Goal: Information Seeking & Learning: Learn about a topic

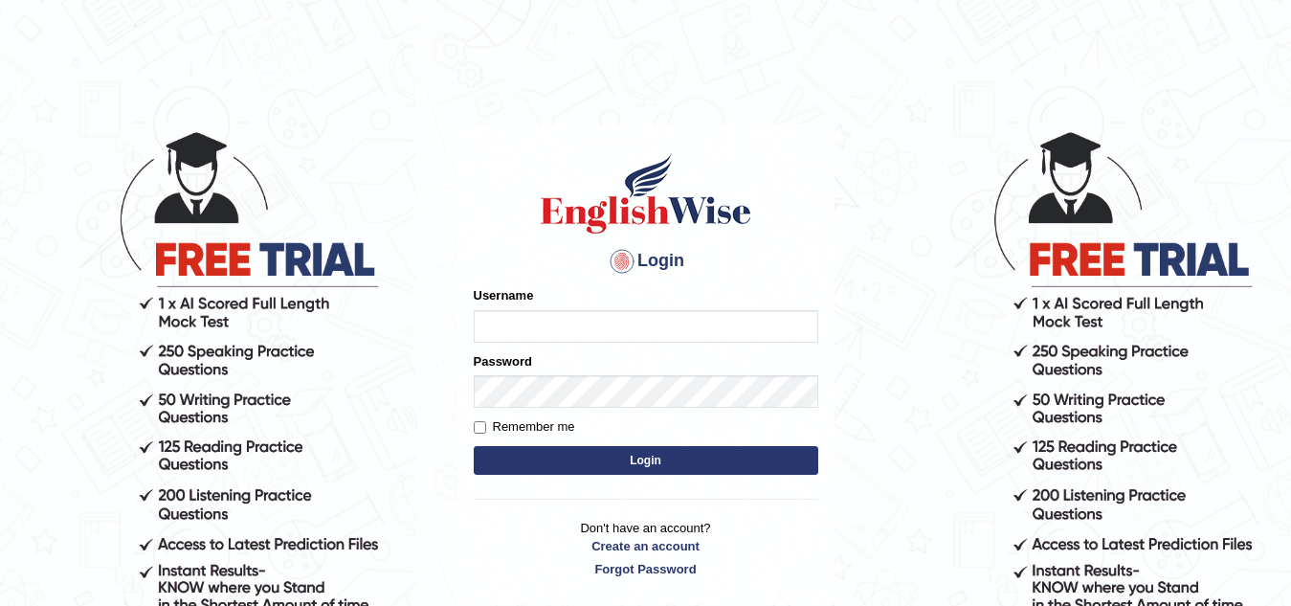
type input "[PERSON_NAME]"
click at [604, 455] on button "Login" at bounding box center [646, 460] width 345 height 29
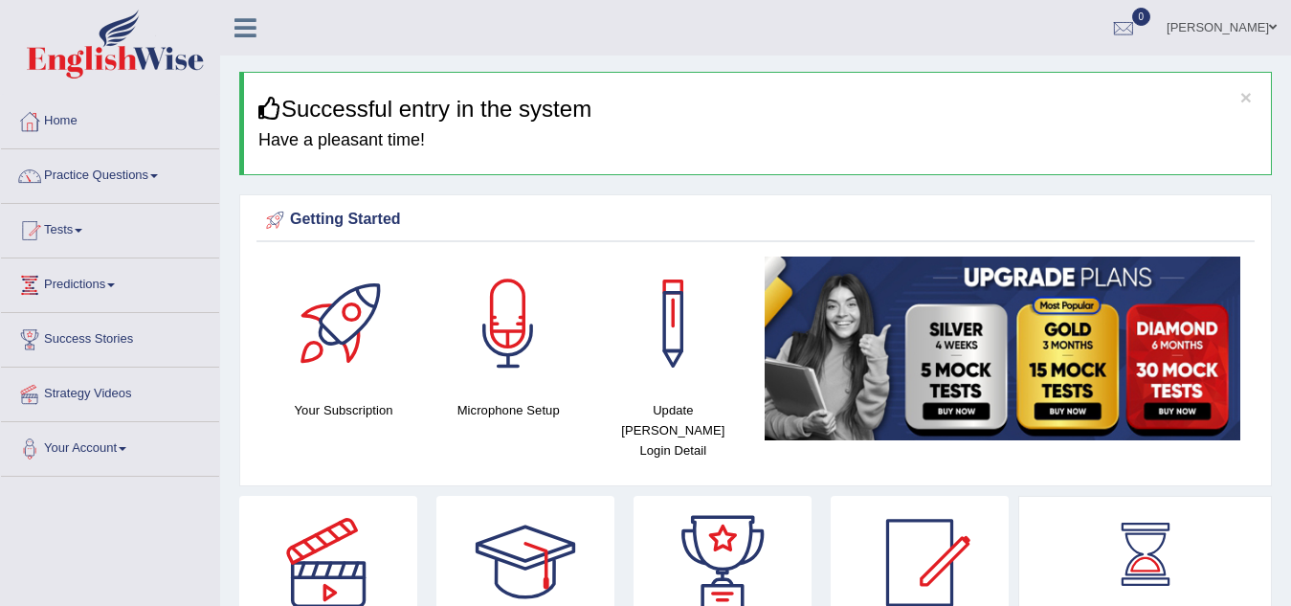
click at [106, 167] on link "Practice Questions" at bounding box center [110, 173] width 218 height 48
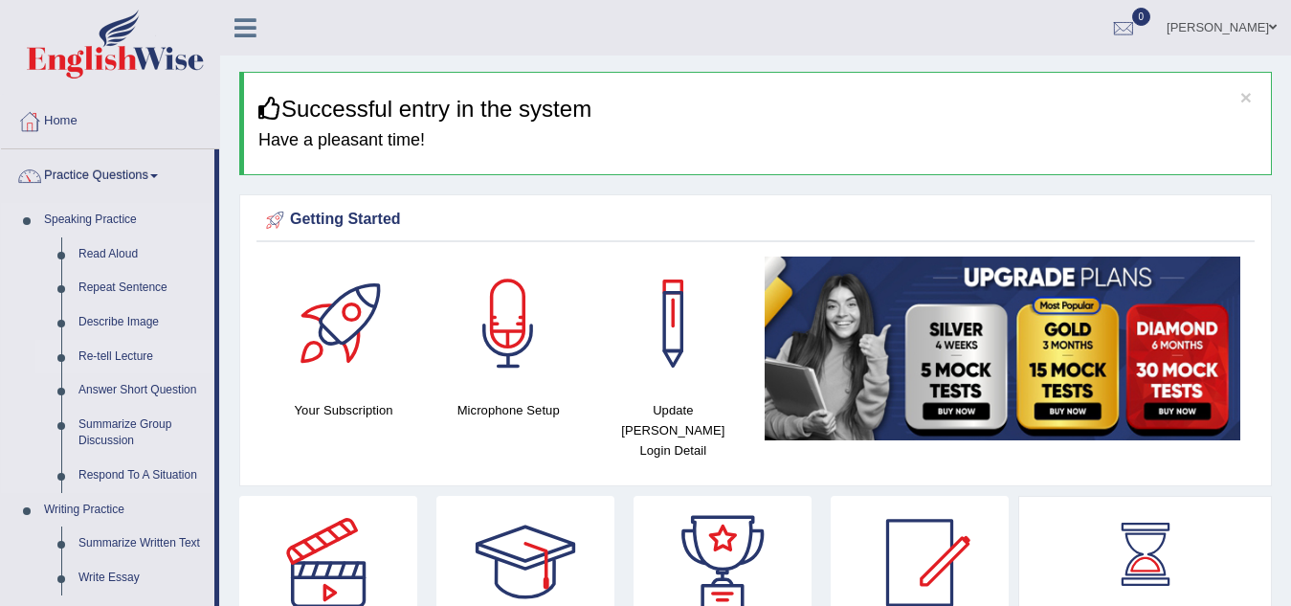
click at [110, 355] on link "Re-tell Lecture" at bounding box center [142, 357] width 145 height 34
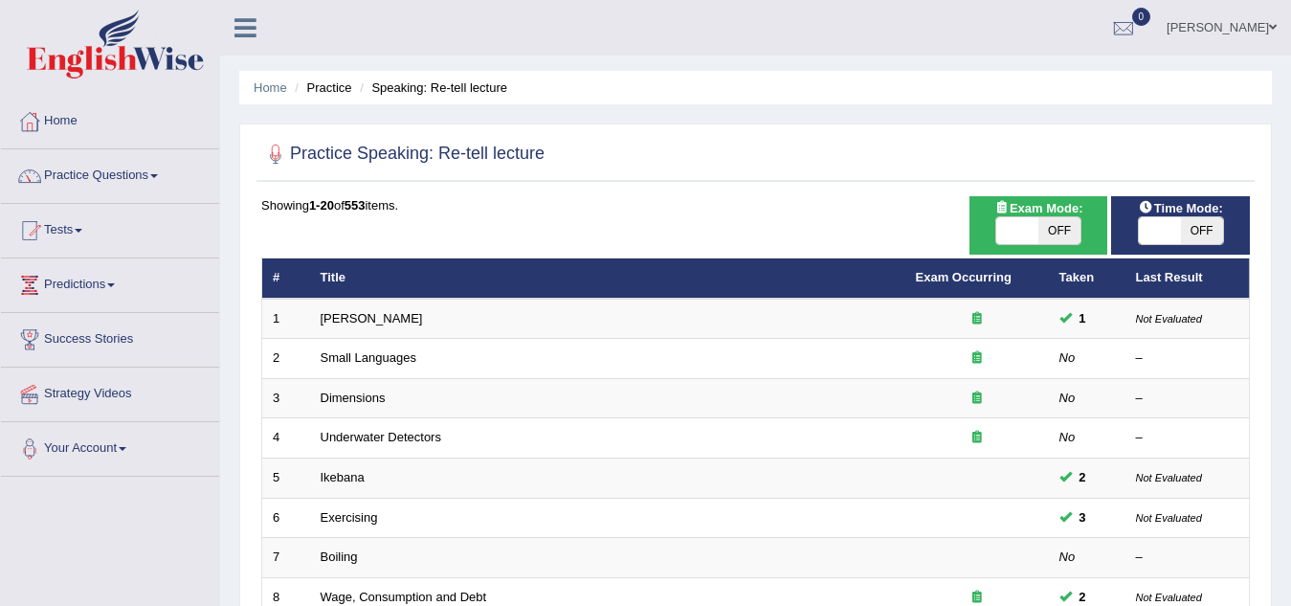
click at [1061, 232] on span "OFF" at bounding box center [1060, 230] width 42 height 27
checkbox input "true"
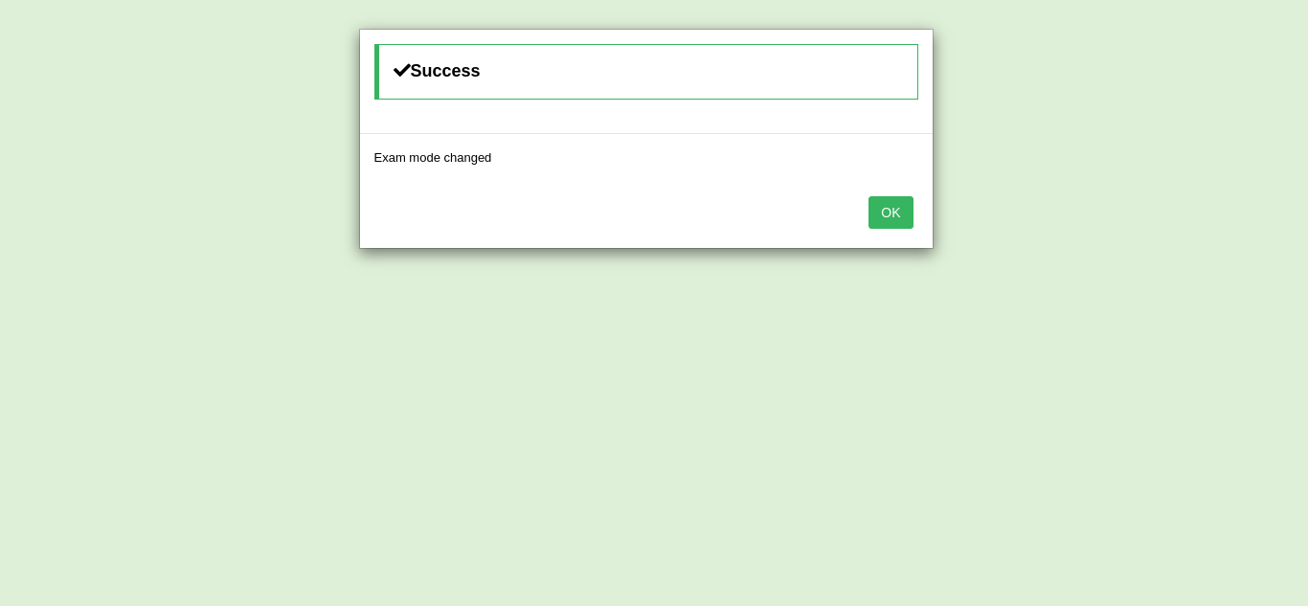
click at [895, 213] on button "OK" at bounding box center [890, 212] width 44 height 33
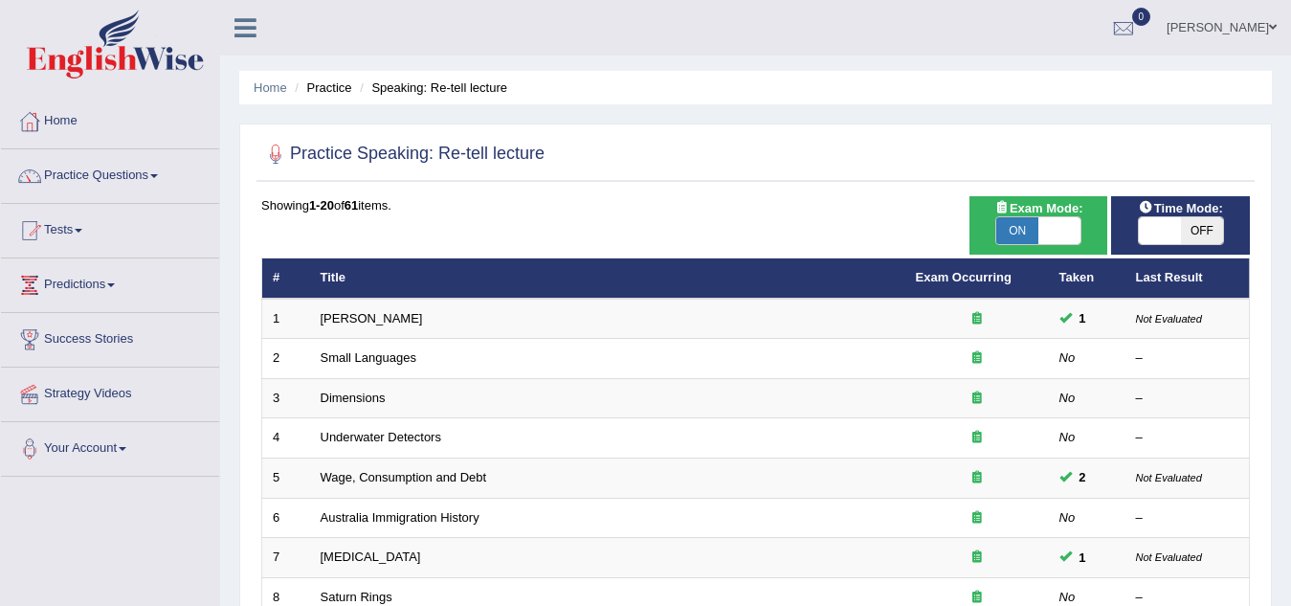
click at [1198, 223] on span "OFF" at bounding box center [1202, 230] width 42 height 27
checkbox input "true"
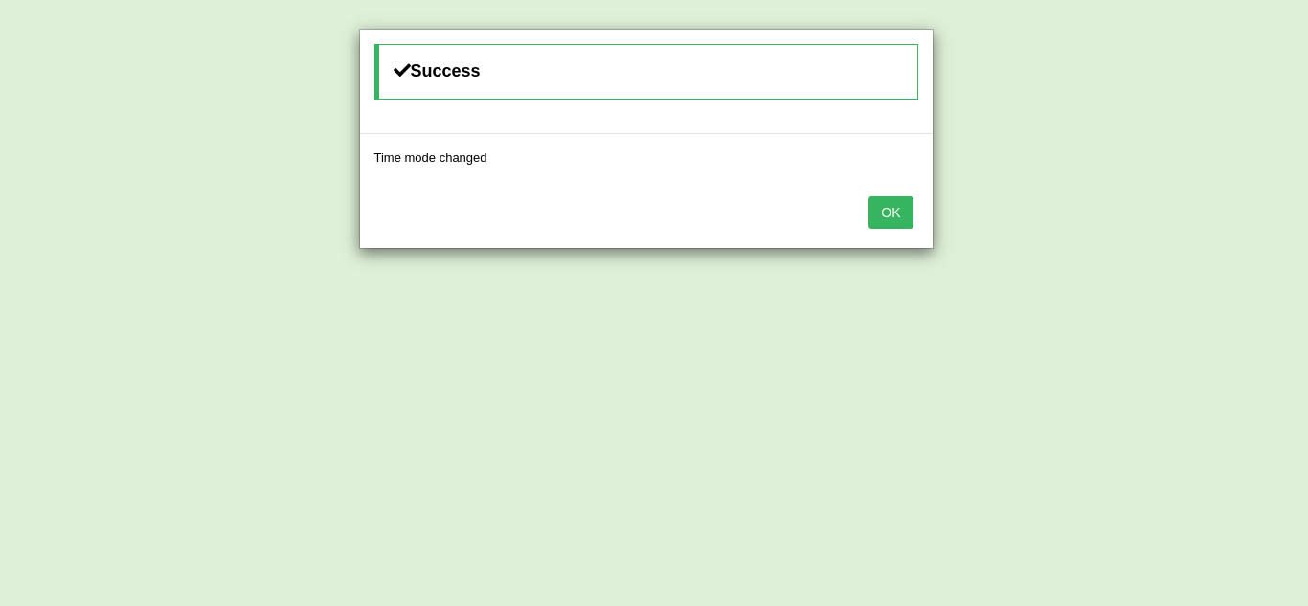
click at [904, 211] on button "OK" at bounding box center [890, 212] width 44 height 33
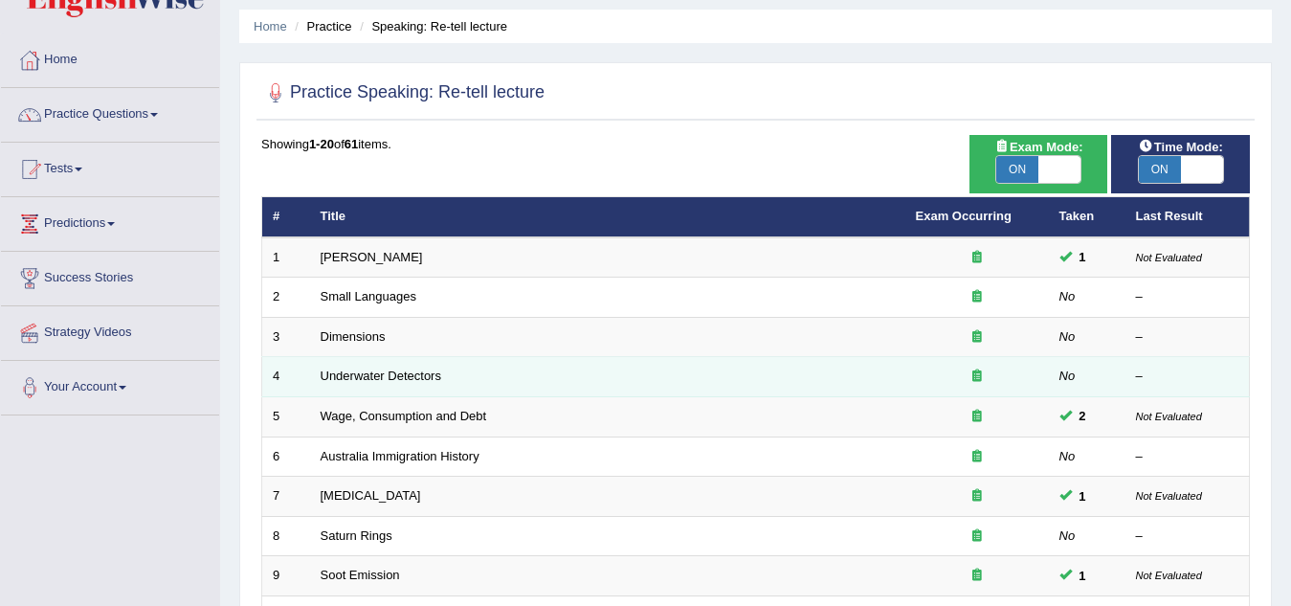
scroll to position [96, 0]
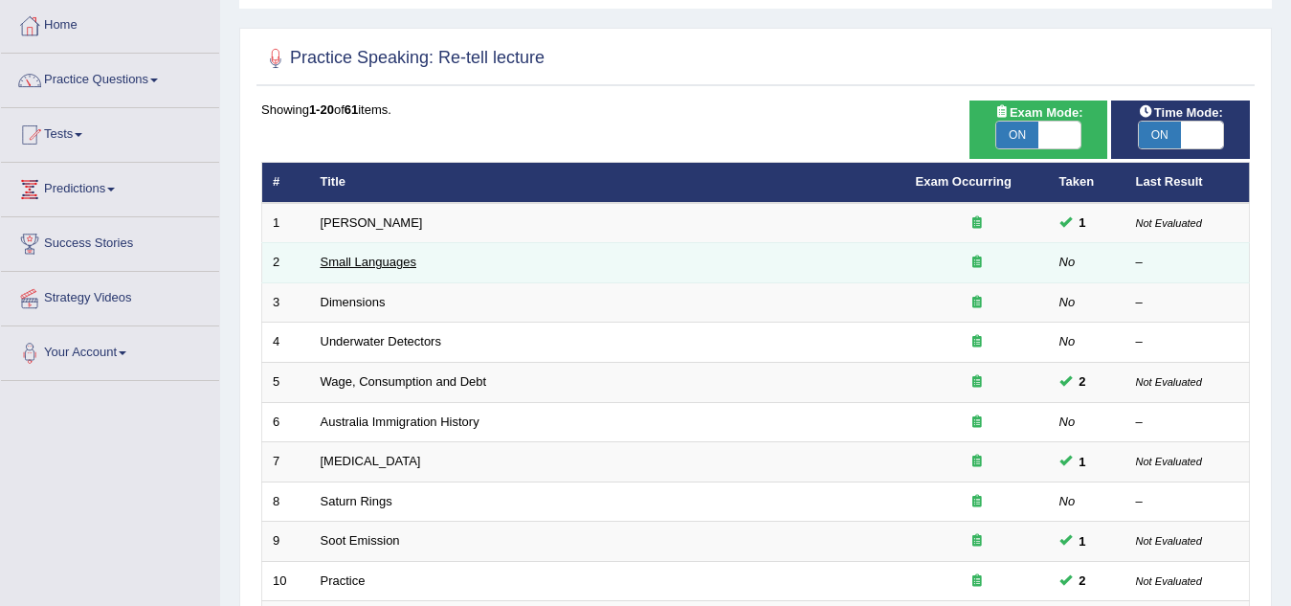
click at [351, 259] on link "Small Languages" at bounding box center [369, 262] width 96 height 14
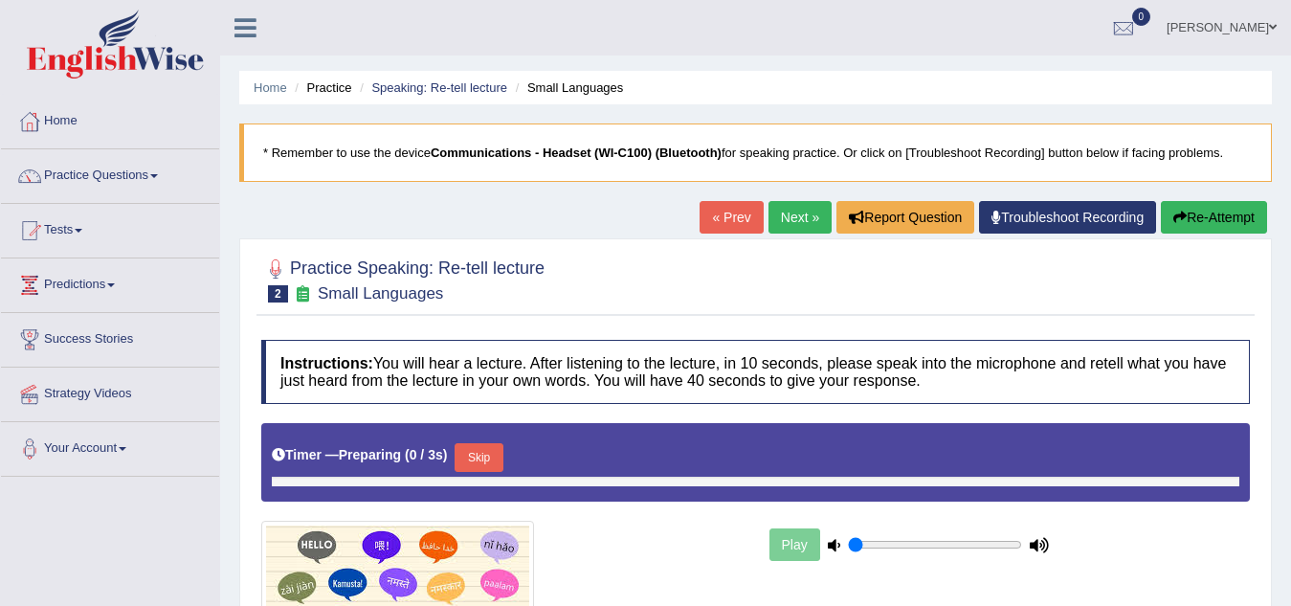
scroll to position [191, 0]
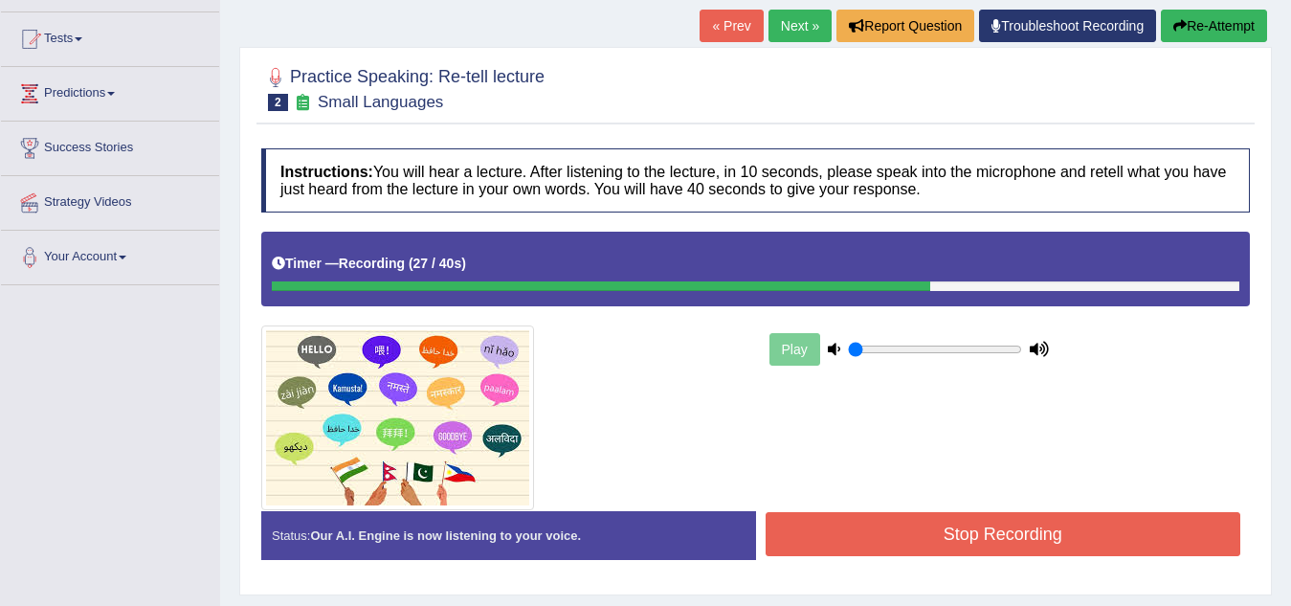
click at [1015, 540] on button "Stop Recording" at bounding box center [1004, 534] width 476 height 44
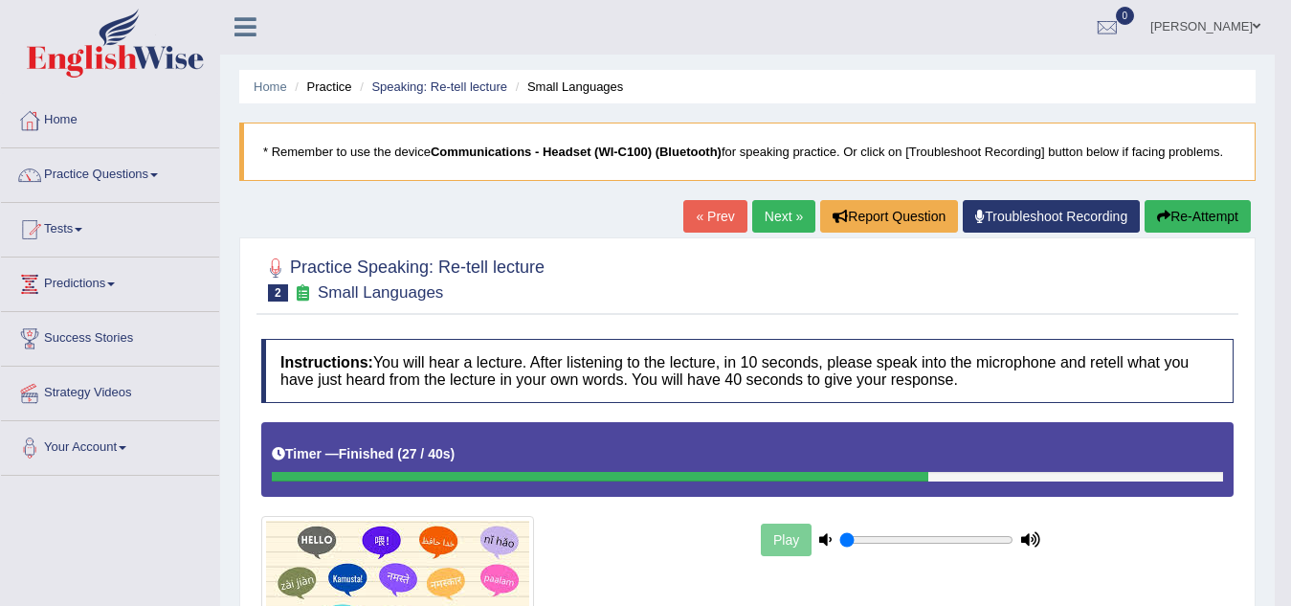
scroll to position [0, 0]
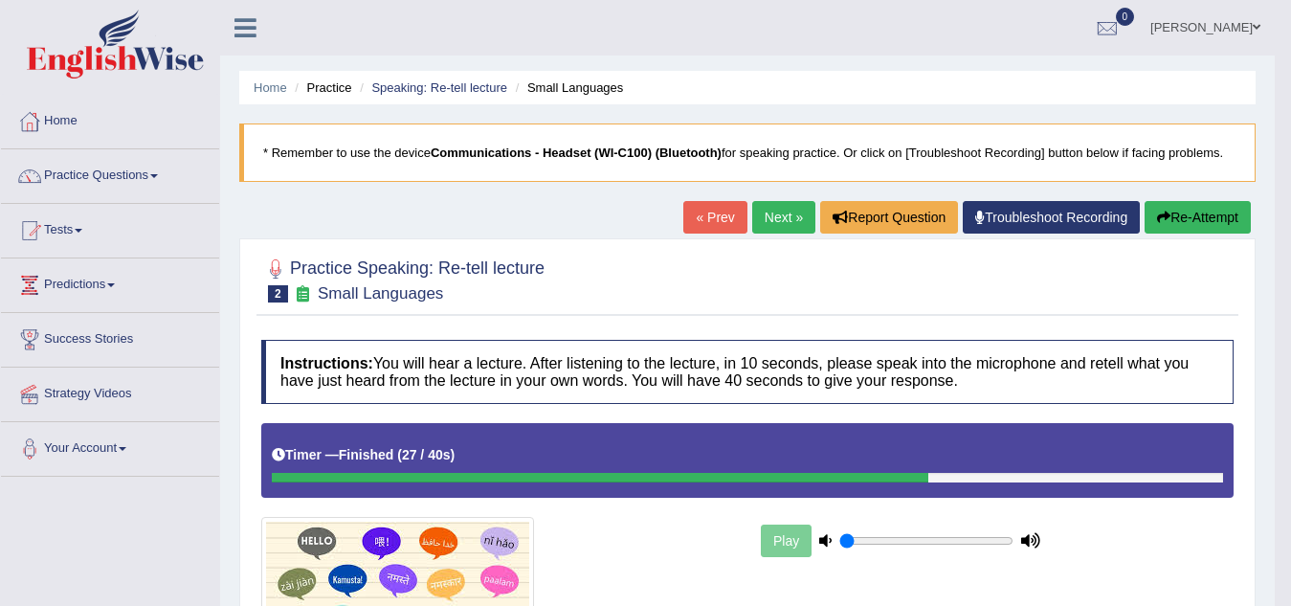
click at [773, 214] on link "Next »" at bounding box center [783, 217] width 63 height 33
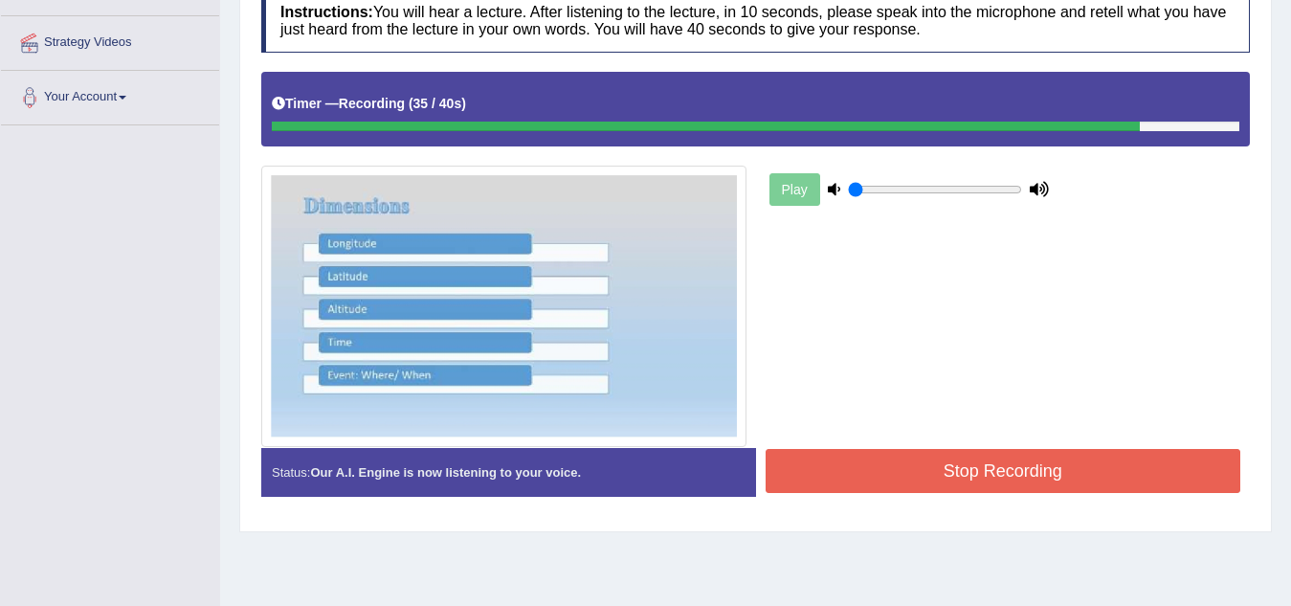
scroll to position [399, 0]
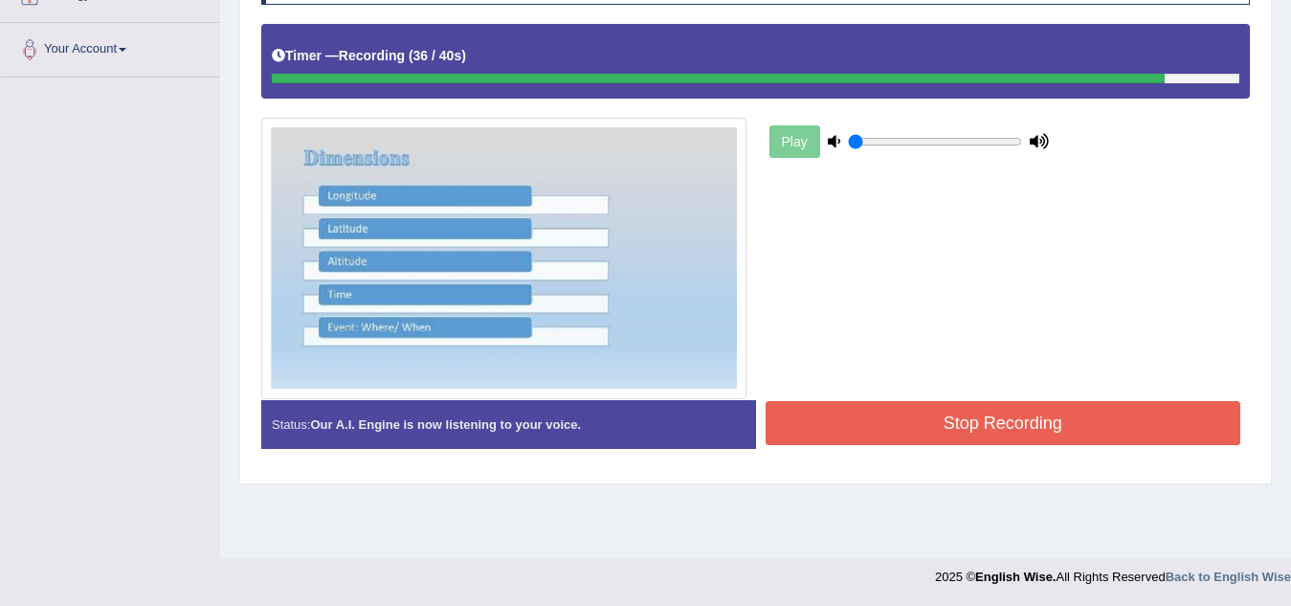
click at [952, 430] on button "Stop Recording" at bounding box center [1004, 423] width 476 height 44
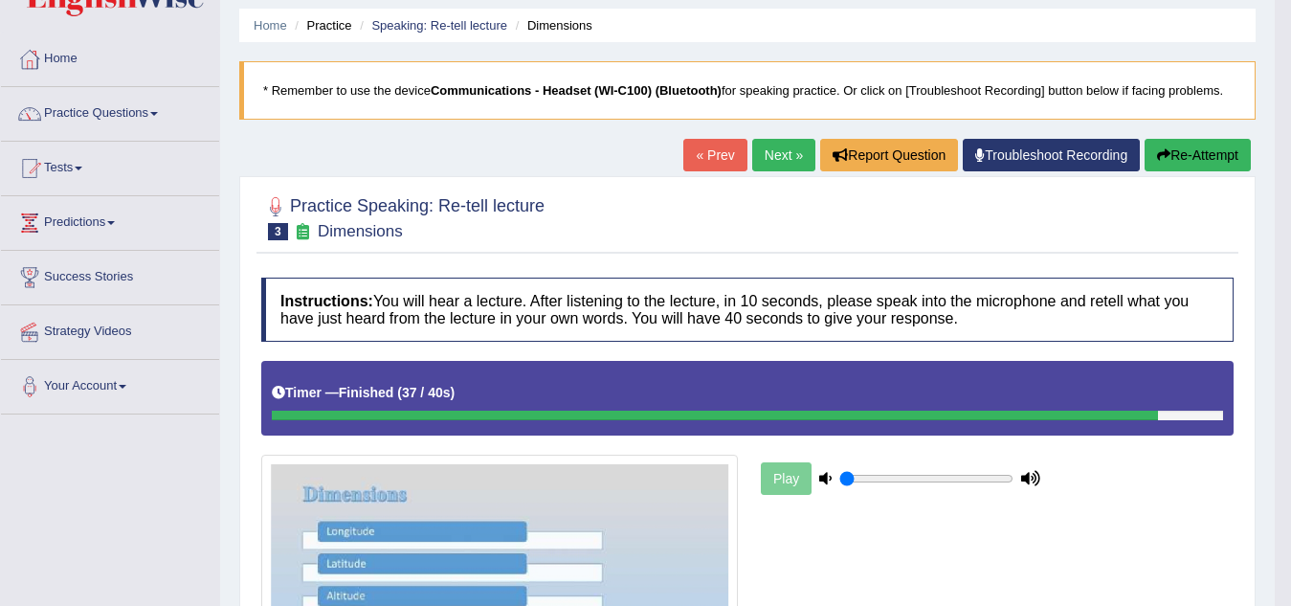
scroll to position [0, 0]
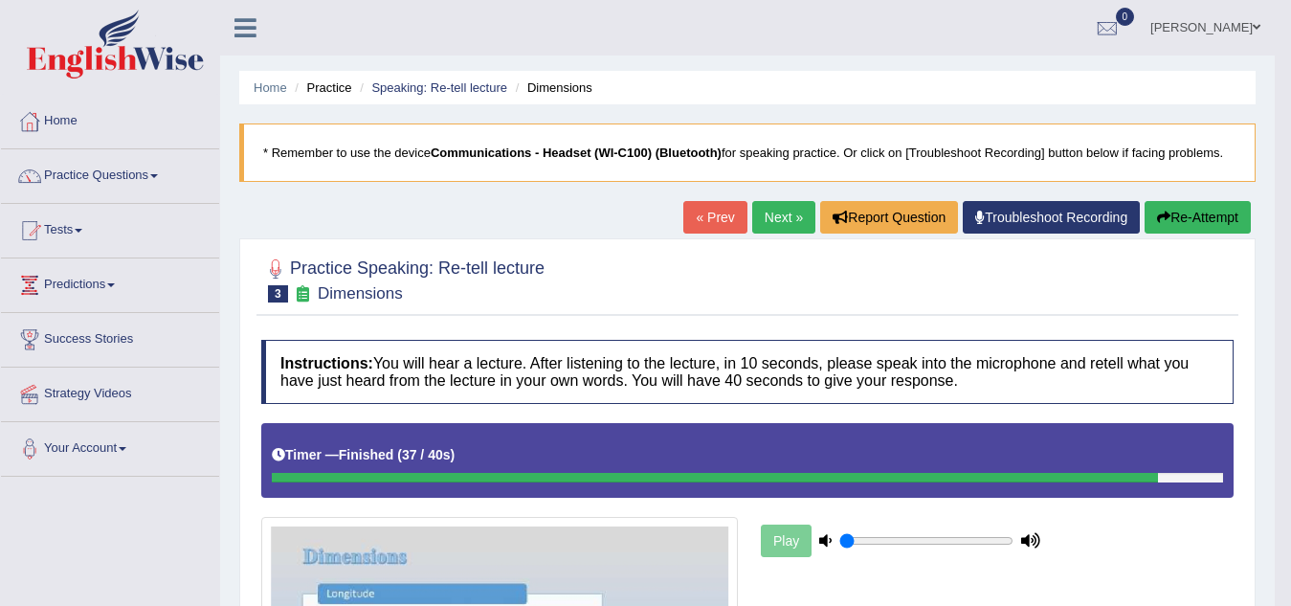
click at [774, 223] on link "Next »" at bounding box center [783, 217] width 63 height 33
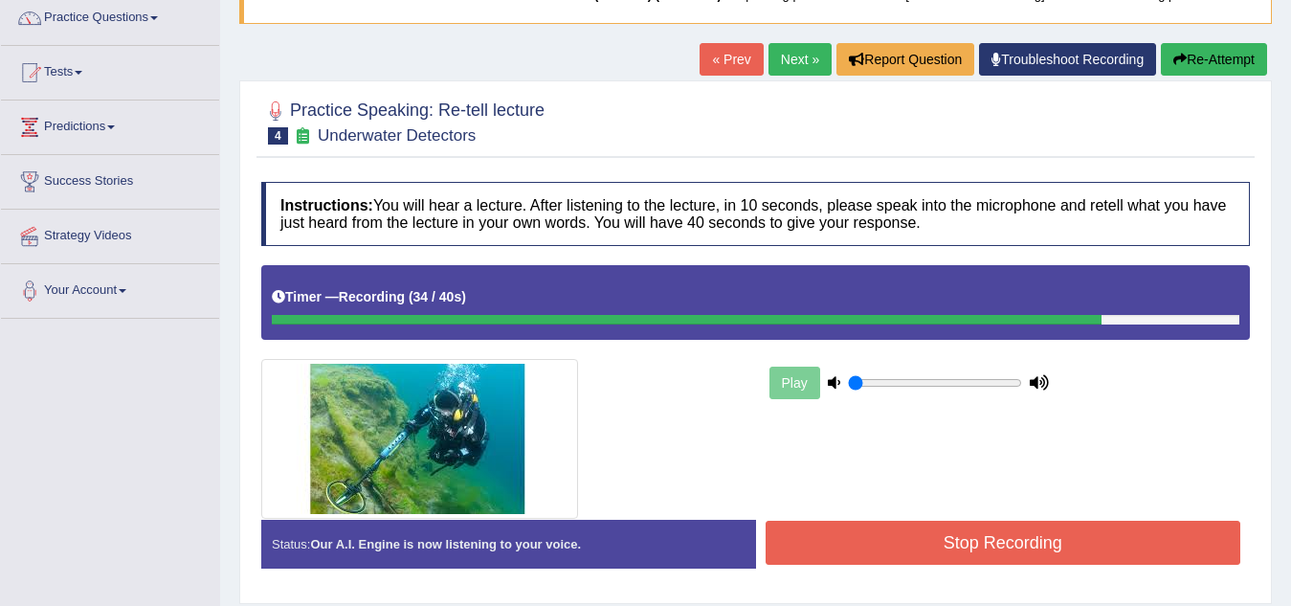
scroll to position [399, 0]
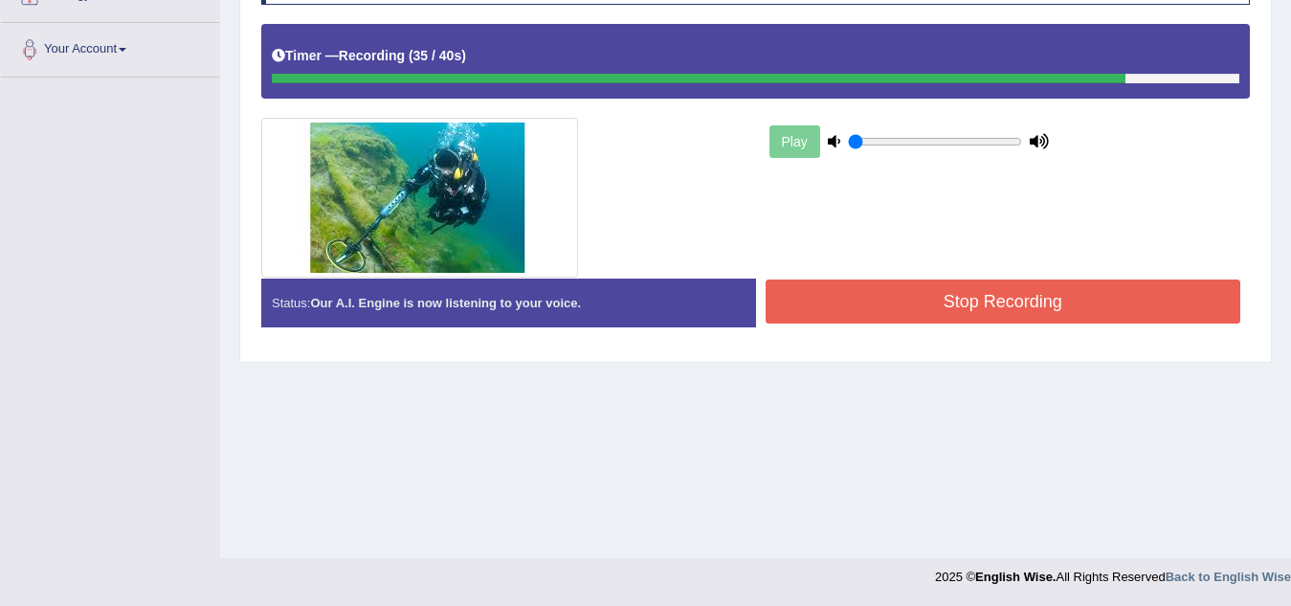
click at [971, 296] on button "Stop Recording" at bounding box center [1004, 302] width 476 height 44
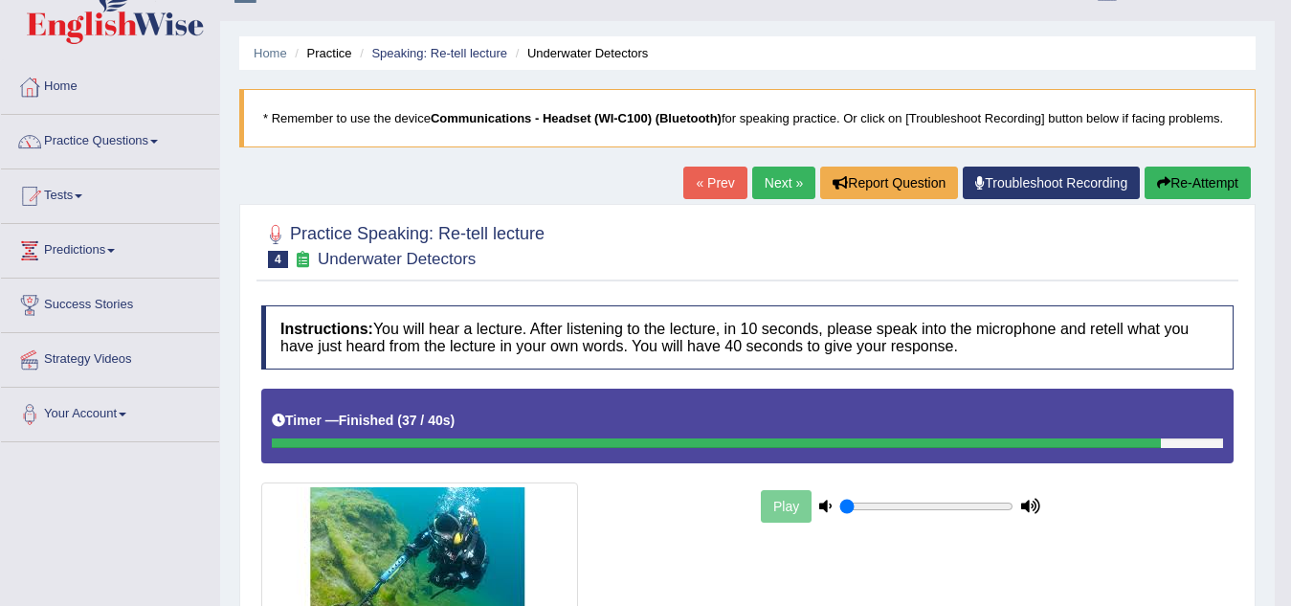
scroll to position [0, 0]
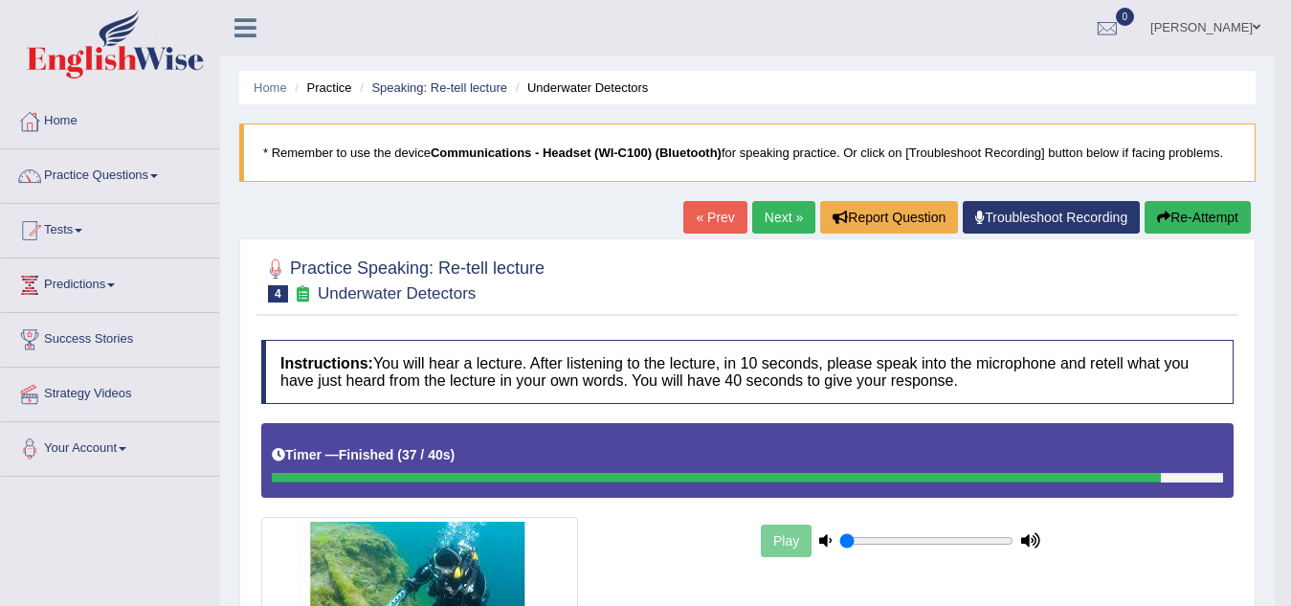
click at [709, 223] on link "« Prev" at bounding box center [715, 217] width 63 height 33
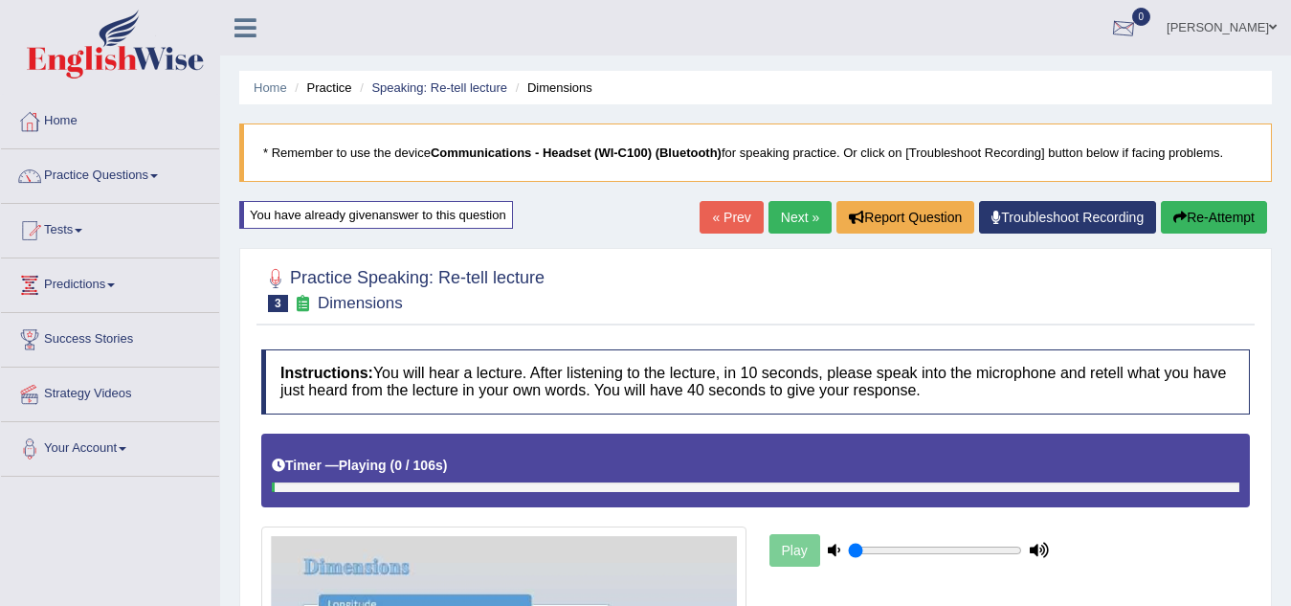
click at [1135, 23] on div at bounding box center [1124, 28] width 29 height 29
click at [1030, 84] on strong "See All Alerts" at bounding box center [1002, 80] width 85 height 15
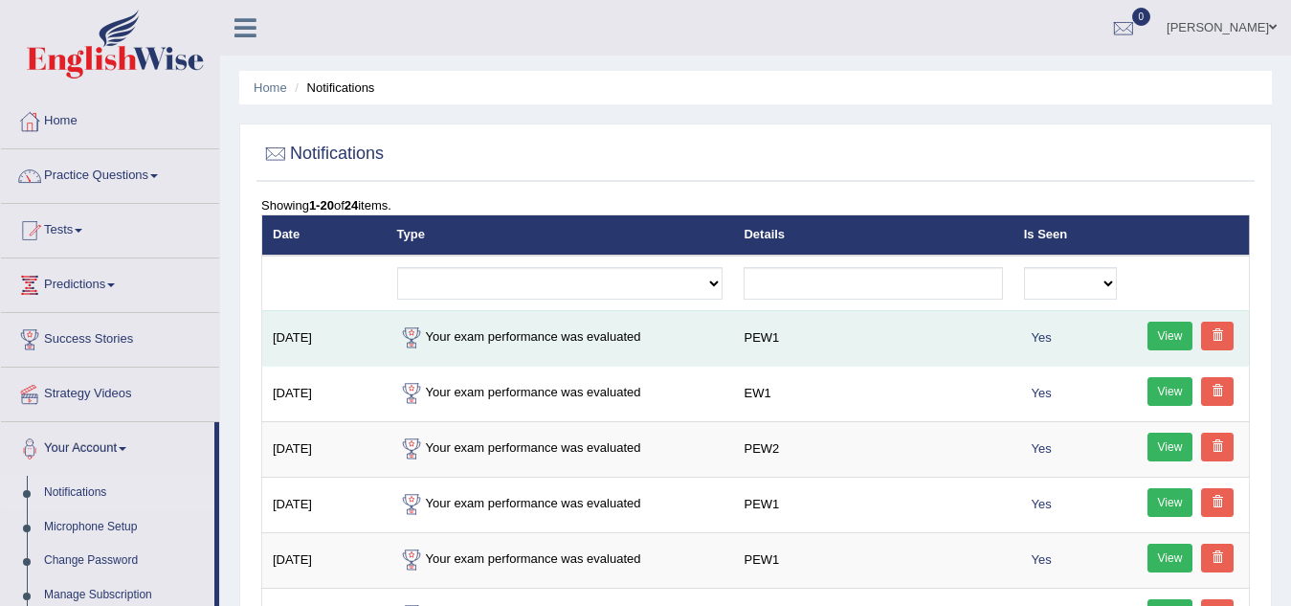
click at [1161, 329] on link "View" at bounding box center [1171, 336] width 46 height 29
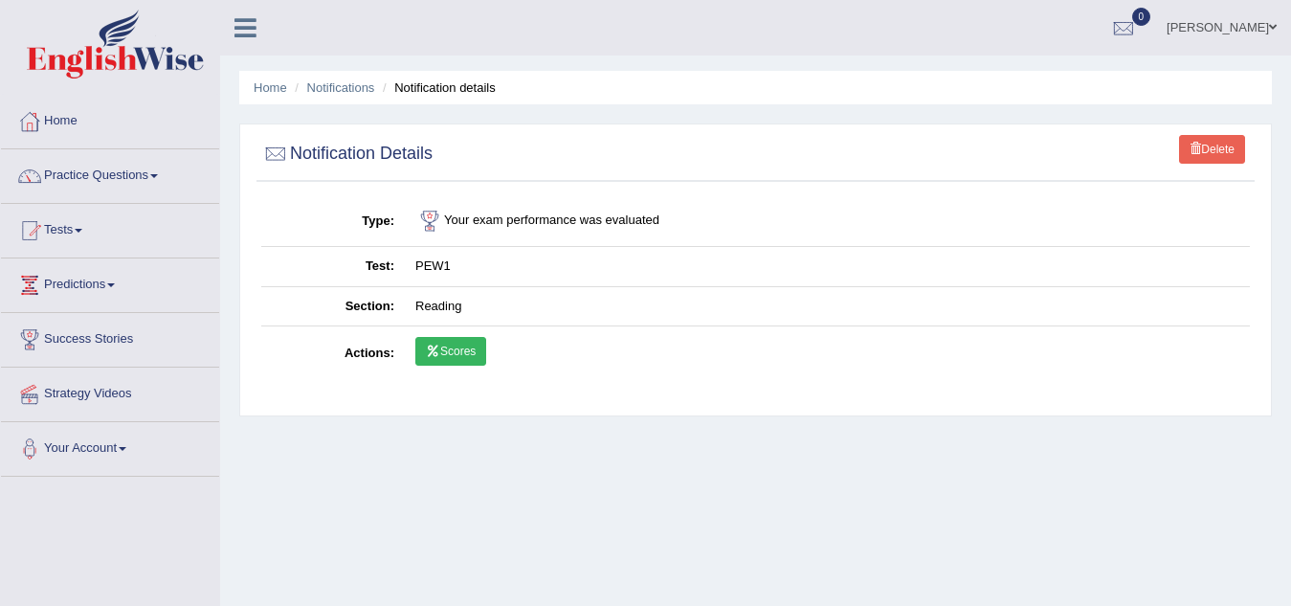
click at [454, 353] on link "Scores" at bounding box center [450, 351] width 71 height 29
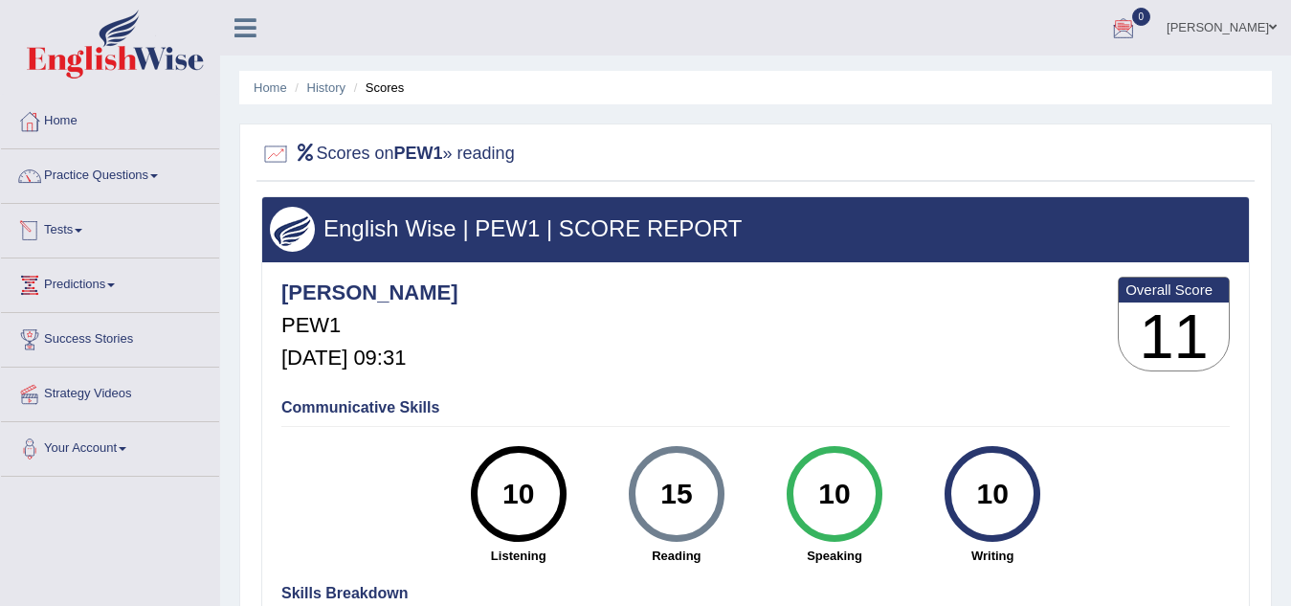
click at [116, 286] on link "Predictions" at bounding box center [110, 282] width 218 height 48
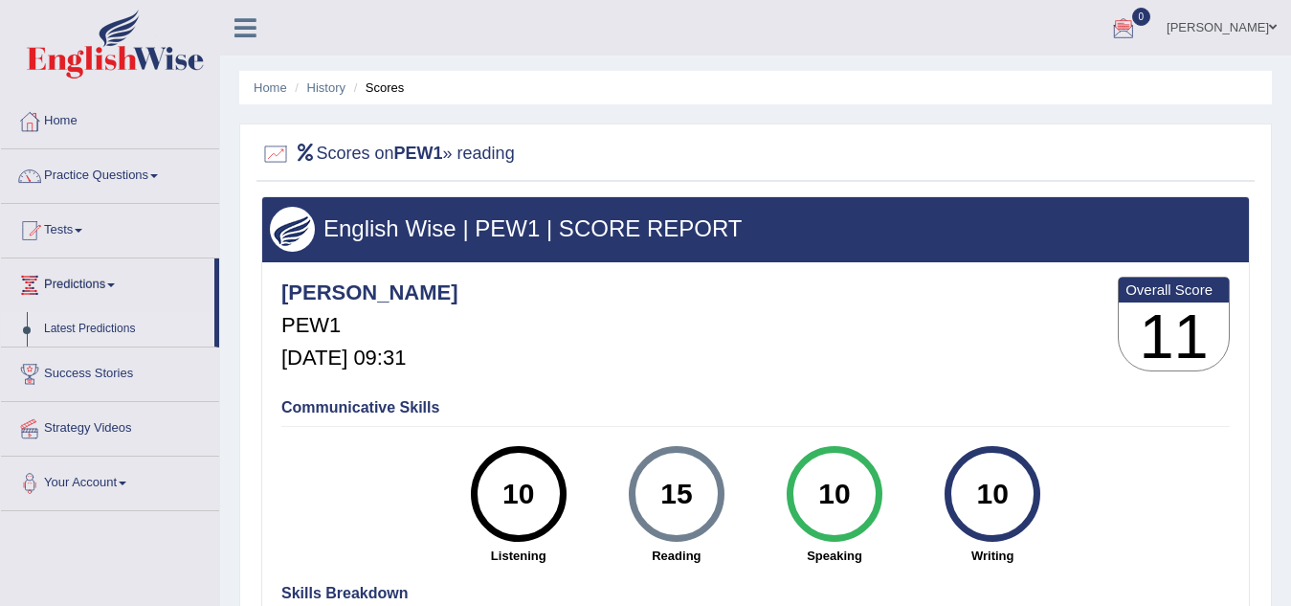
click at [85, 325] on link "Latest Predictions" at bounding box center [124, 329] width 179 height 34
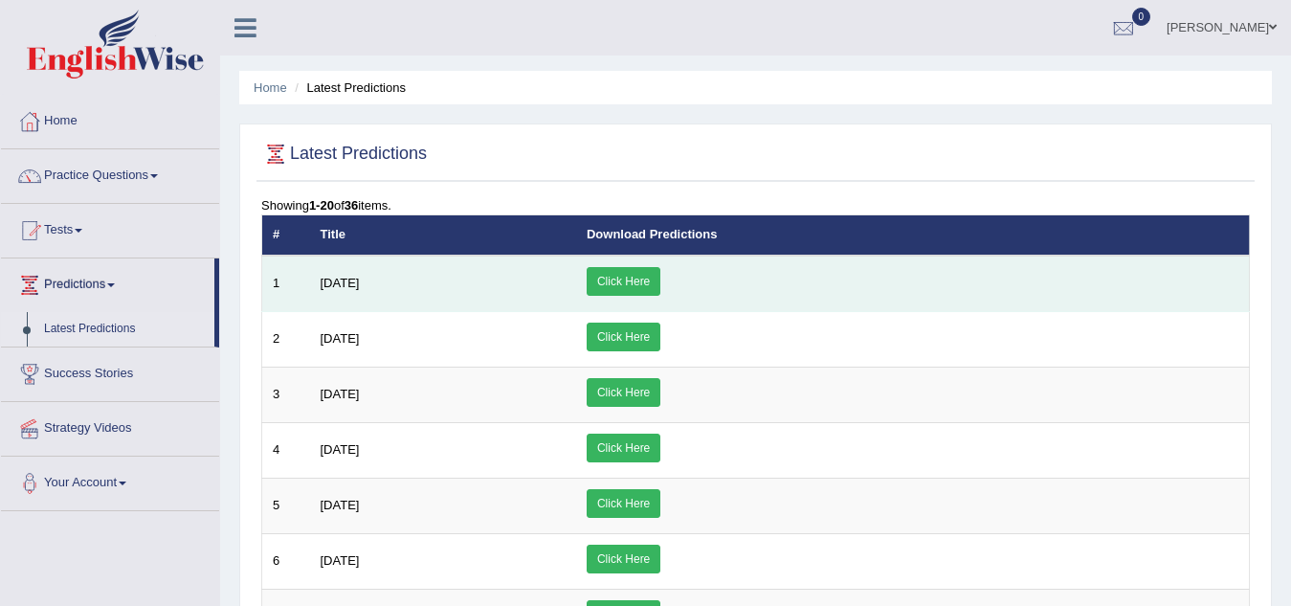
click at [661, 277] on link "Click Here" at bounding box center [624, 281] width 74 height 29
